Goal: Browse casually: Explore the website without a specific task or goal

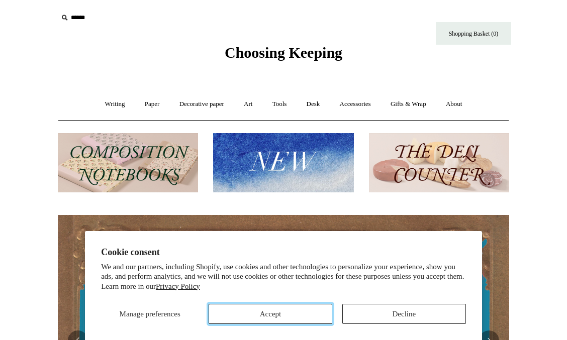
click at [276, 317] on button "Accept" at bounding box center [271, 314] width 124 height 20
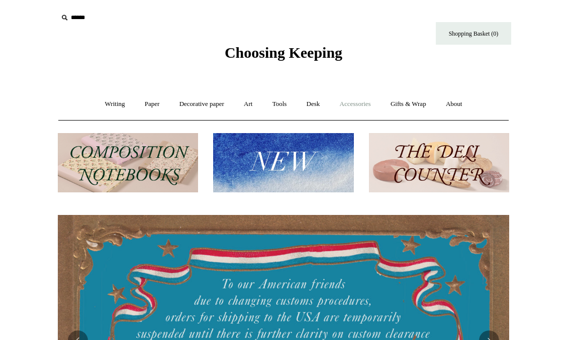
click at [355, 111] on link "Accessories +" at bounding box center [355, 104] width 49 height 27
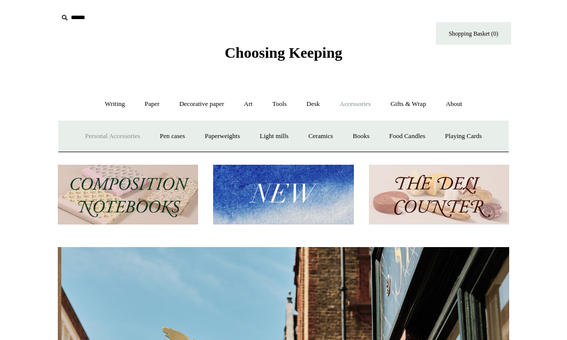
scroll to position [0, 452]
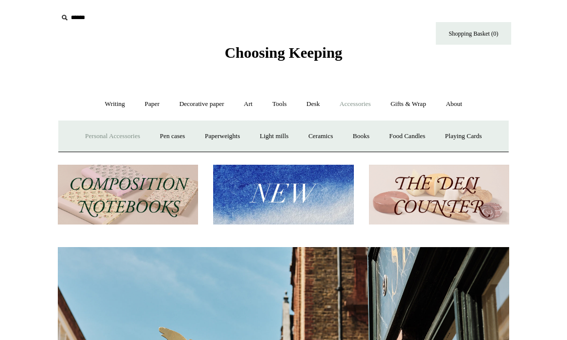
click at [107, 135] on link "Personal Accessories +" at bounding box center [112, 136] width 73 height 27
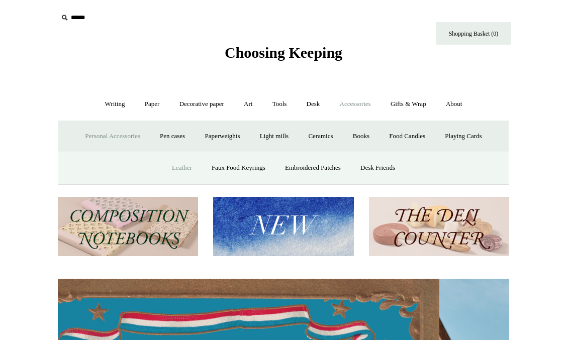
click at [177, 168] on link "Leather" at bounding box center [182, 168] width 38 height 27
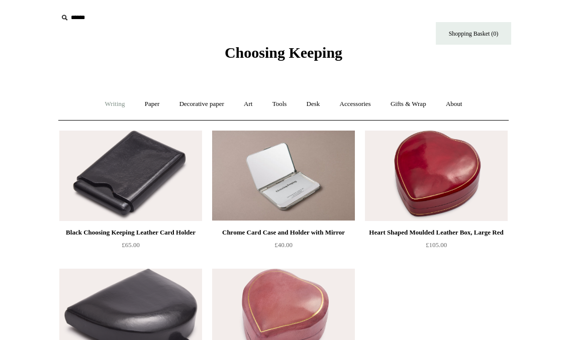
click at [114, 100] on link "Writing +" at bounding box center [115, 104] width 38 height 27
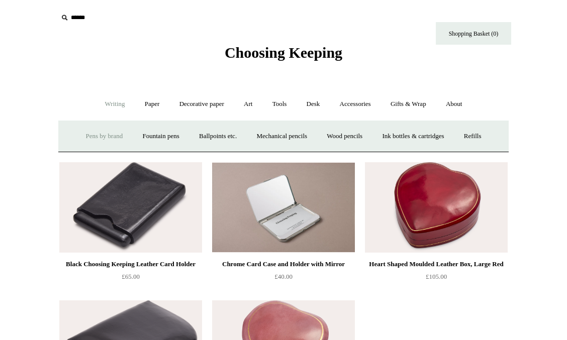
click at [111, 130] on link "Pens by brand +" at bounding box center [104, 136] width 55 height 27
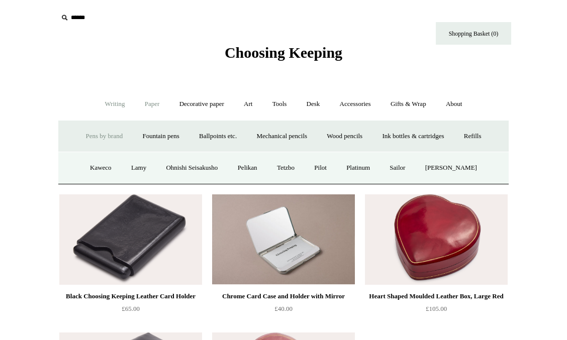
click at [144, 95] on link "Paper +" at bounding box center [152, 104] width 33 height 27
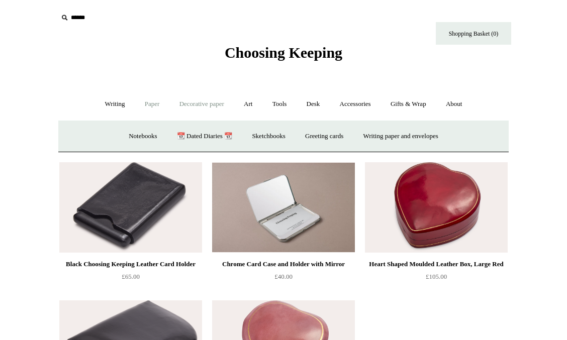
click at [186, 107] on link "Decorative paper +" at bounding box center [201, 104] width 63 height 27
